Goal: Information Seeking & Learning: Learn about a topic

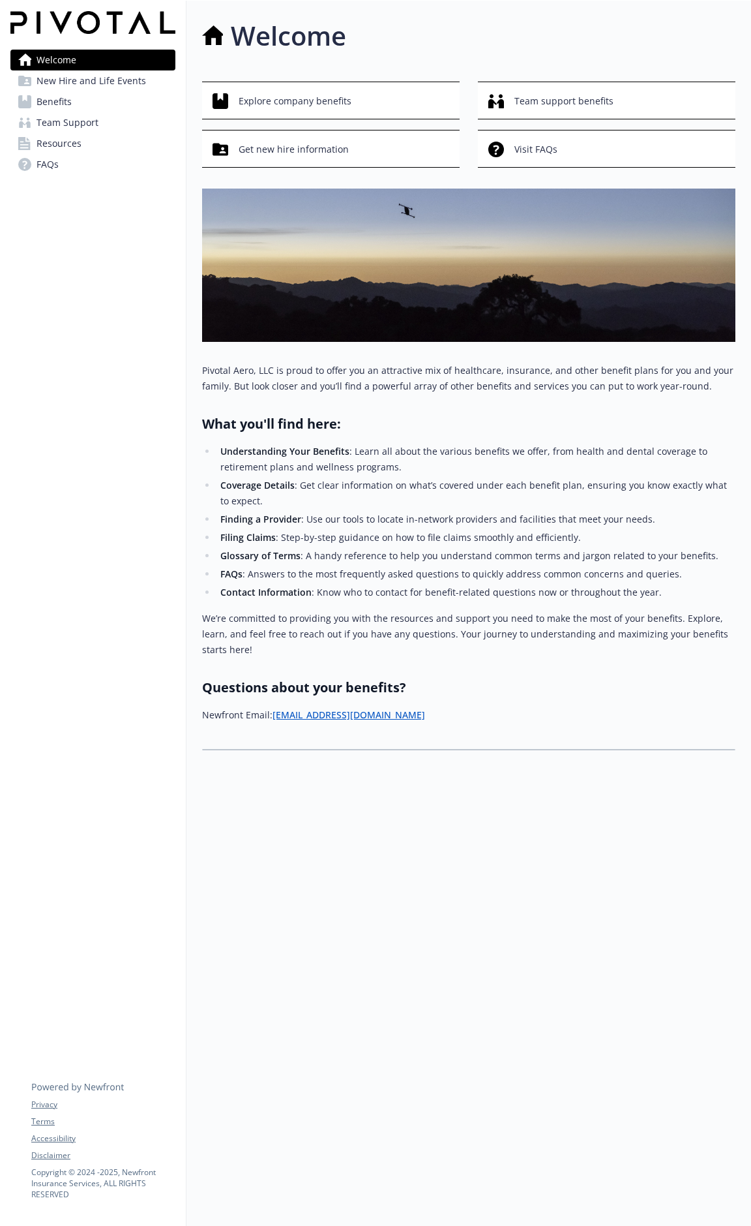
click at [131, 87] on span "New Hire and Life Events" at bounding box center [92, 80] width 110 height 21
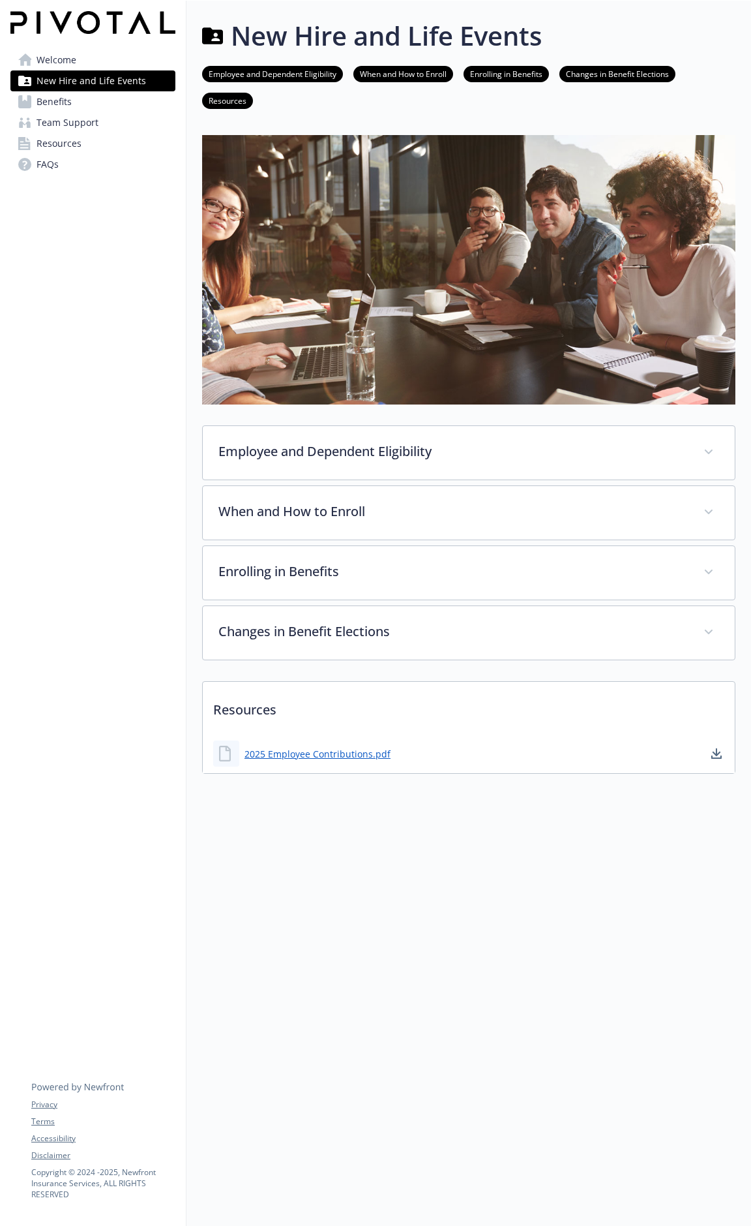
click at [72, 99] on link "Benefits" at bounding box center [92, 101] width 165 height 21
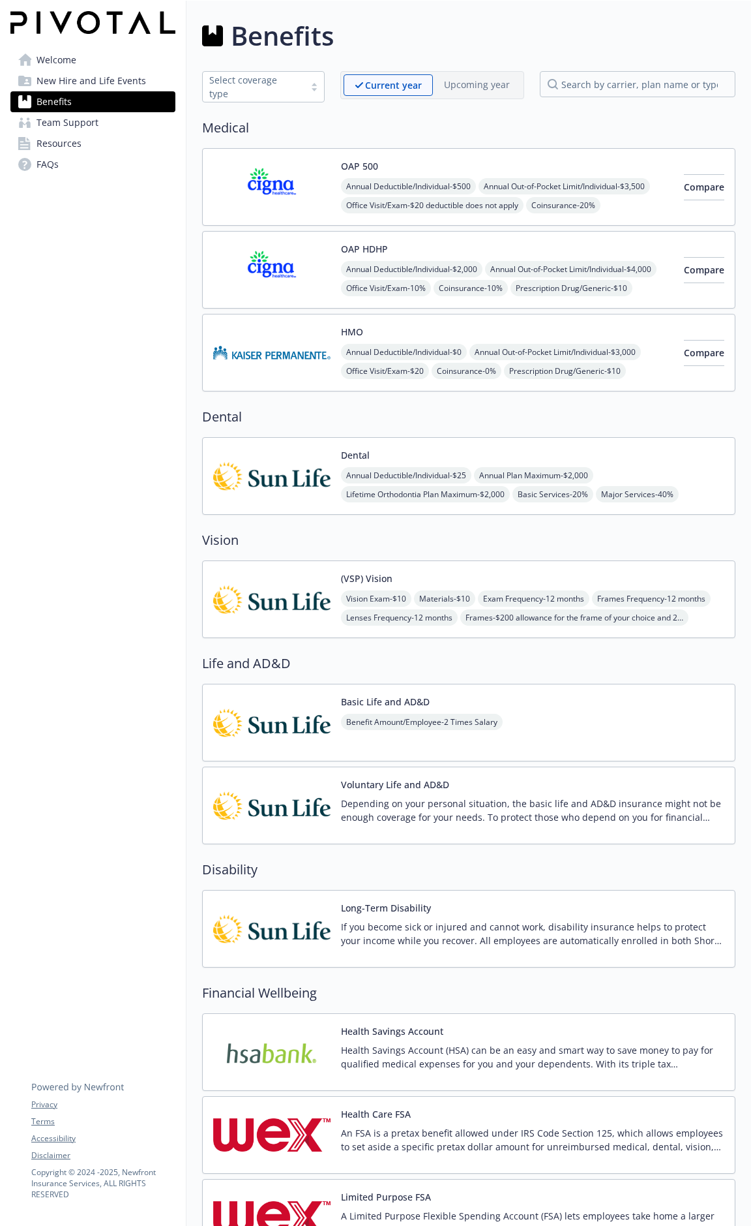
click at [330, 706] on img at bounding box center [271, 722] width 117 height 55
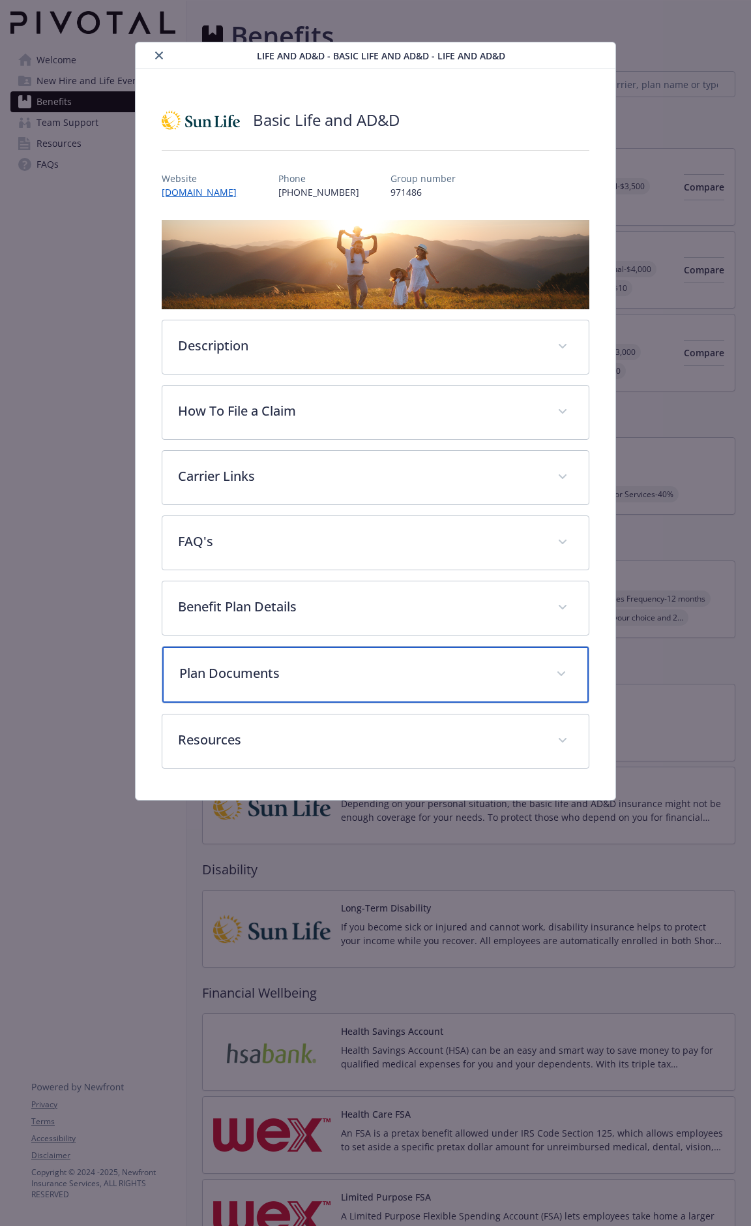
click at [260, 665] on p "Plan Documents" at bounding box center [359, 673] width 361 height 20
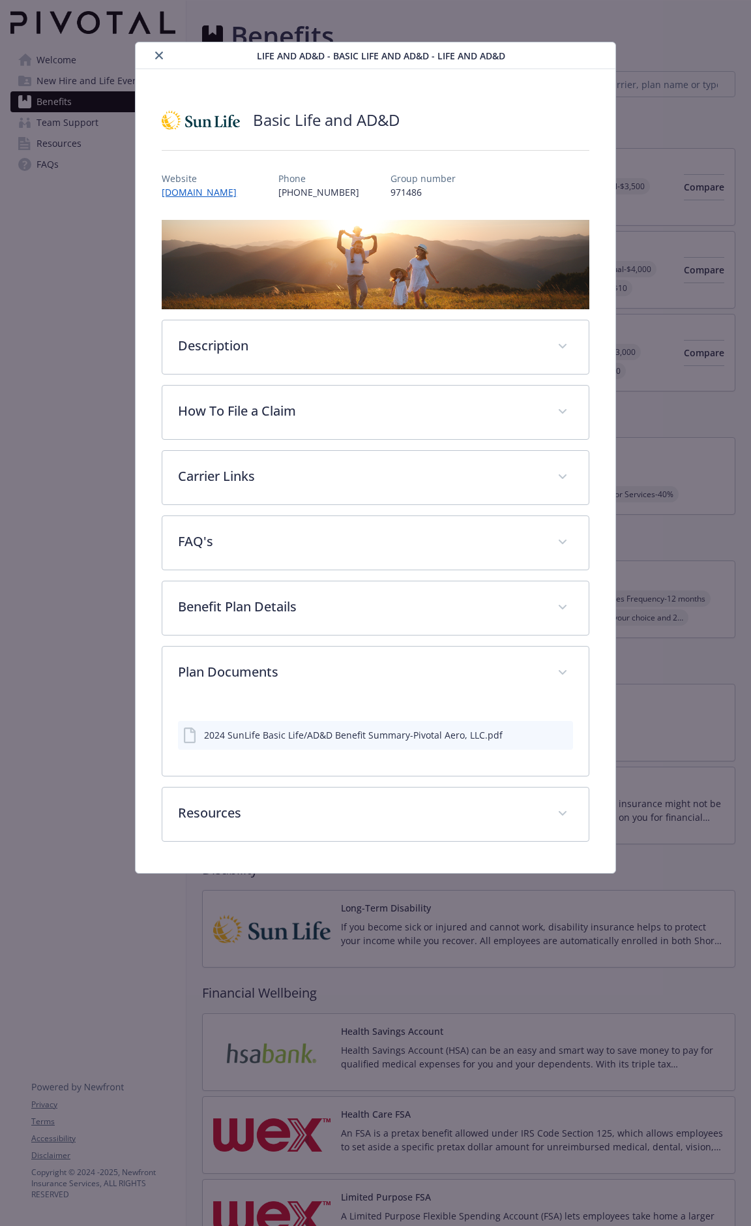
click at [563, 740] on button "details for plan Life and AD&D - Basic Life and AD&D - Life and AD&D" at bounding box center [561, 735] width 14 height 14
click at [283, 738] on div "2024 SunLife Basic Life/AD&D Benefit Summary-Pivotal Aero, LLC.pdf" at bounding box center [353, 735] width 299 height 14
click at [571, 734] on div "2024 SunLife Basic Life/AD&D Benefit Summary-Pivotal Aero, LLC.pdf" at bounding box center [375, 735] width 395 height 29
click at [564, 734] on icon "preview file" at bounding box center [561, 733] width 12 height 9
click at [157, 54] on icon "close" at bounding box center [159, 56] width 8 height 8
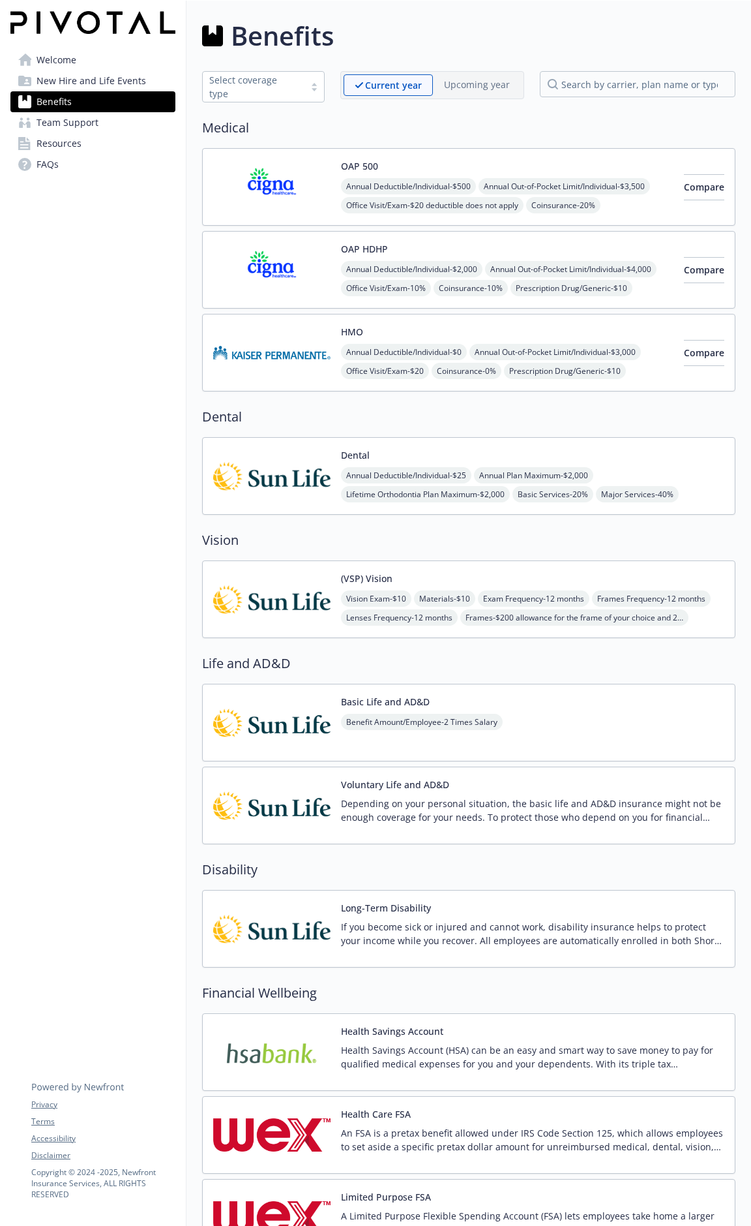
click at [391, 459] on div "Dental Annual Deductible/Individual - $25 Annual Plan Maximum - $2,000 Lifetime…" at bounding box center [533, 475] width 384 height 55
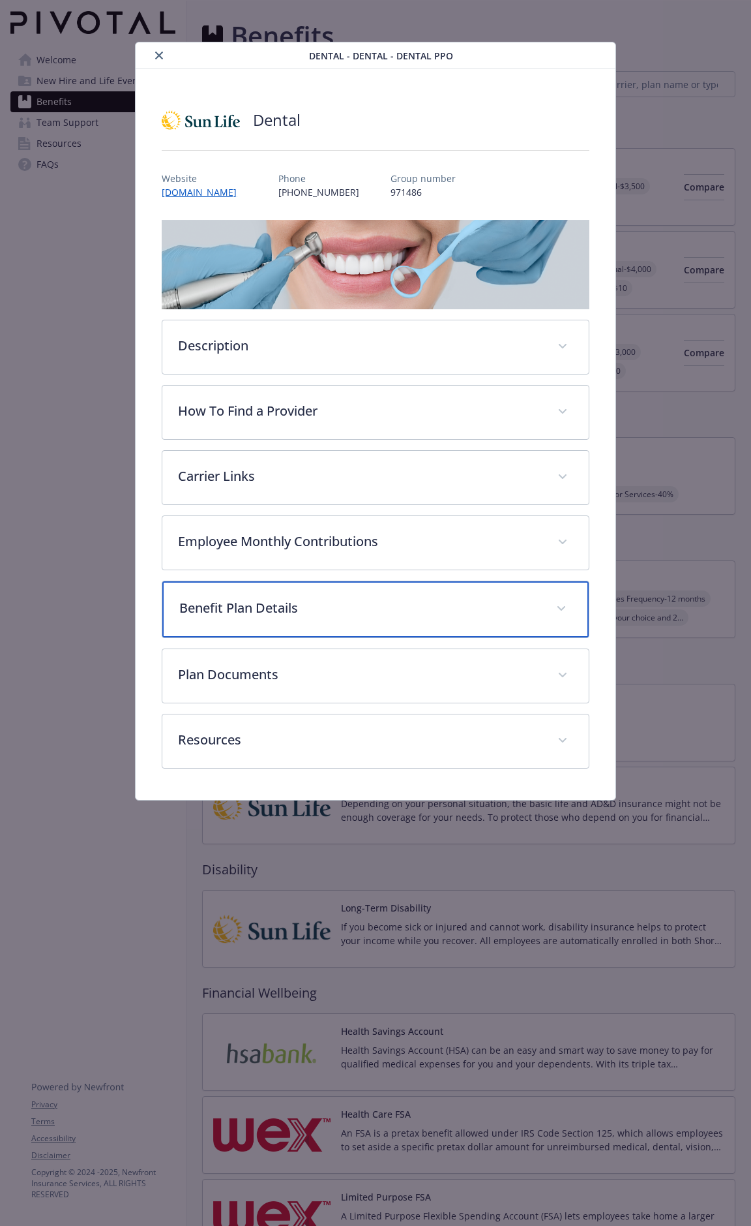
click at [339, 610] on p "Benefit Plan Details" at bounding box center [359, 608] width 361 height 20
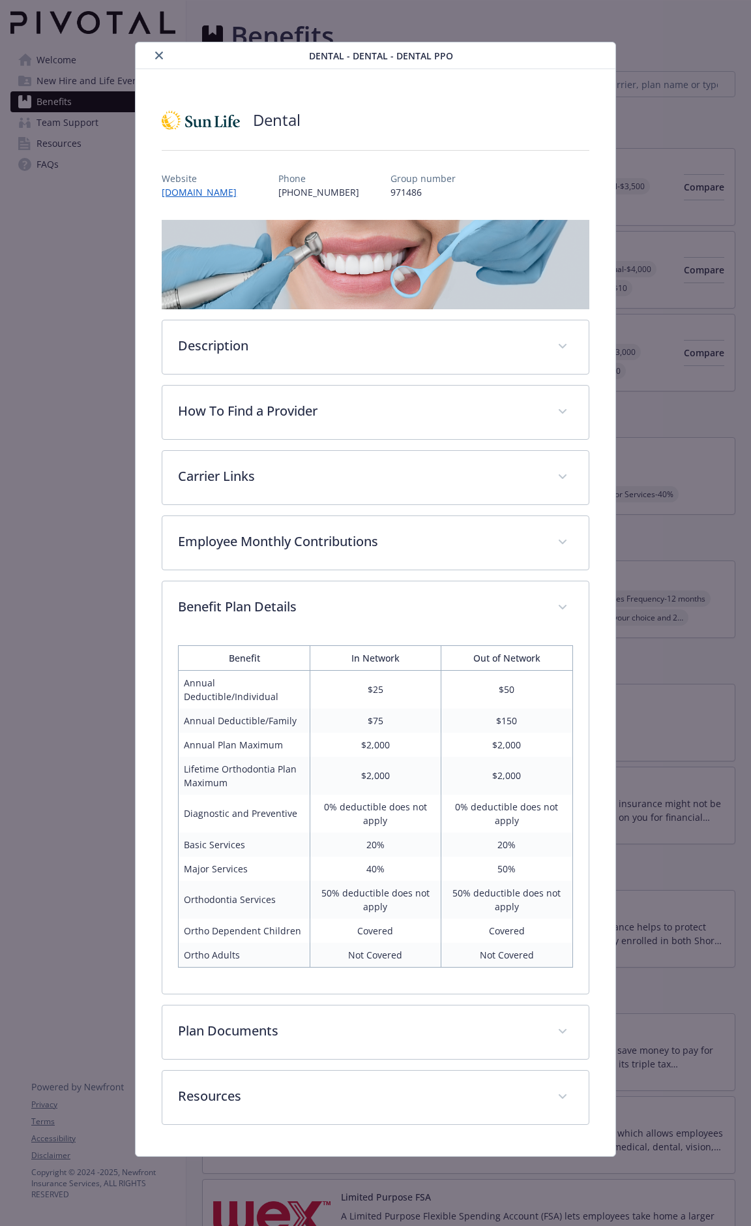
click at [157, 57] on icon "close" at bounding box center [159, 56] width 8 height 8
